Goal: Understand process/instructions

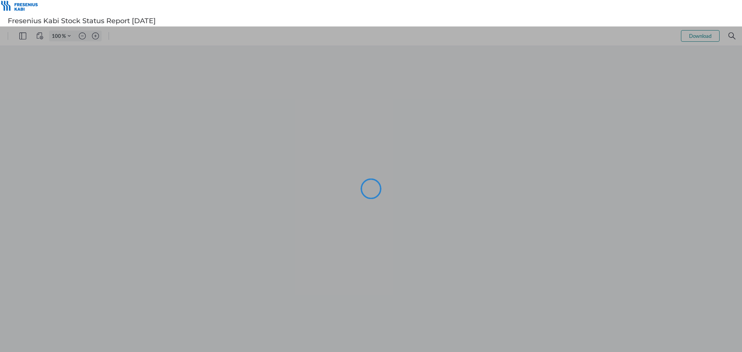
type input "84"
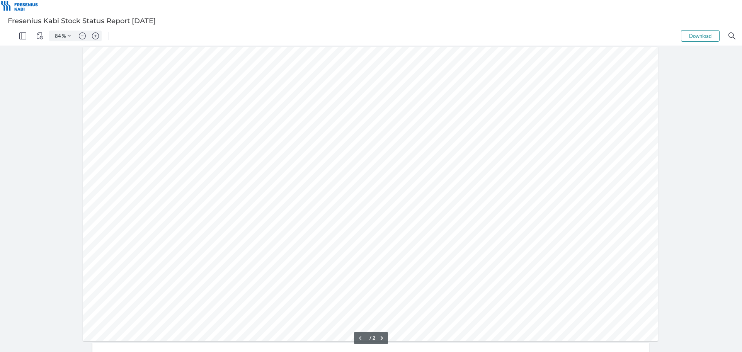
type input "1"
click at [99, 35] on img "Zoom in" at bounding box center [95, 35] width 7 height 7
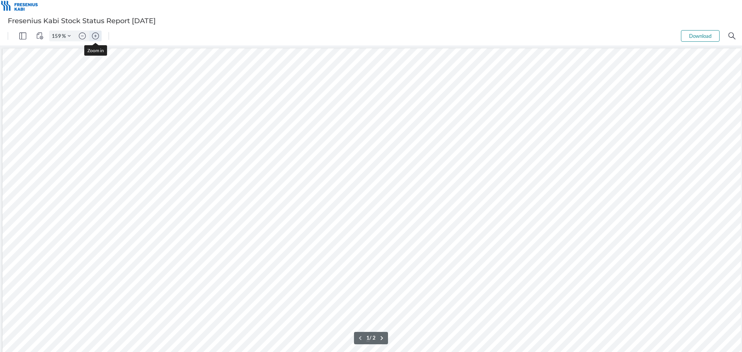
scroll to position [207, 353]
click at [81, 34] on img "Zoom out" at bounding box center [82, 35] width 7 height 7
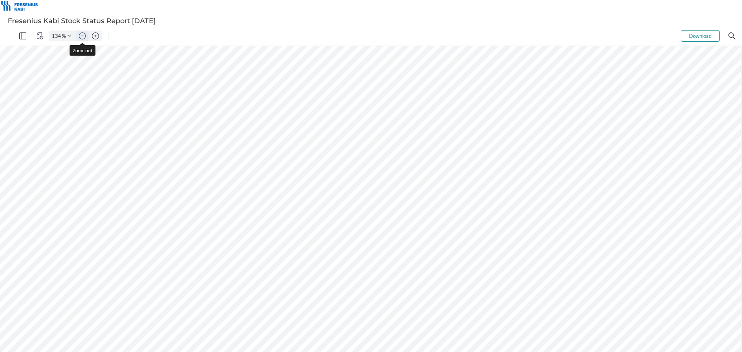
type input "109"
